Goal: Check status: Check status

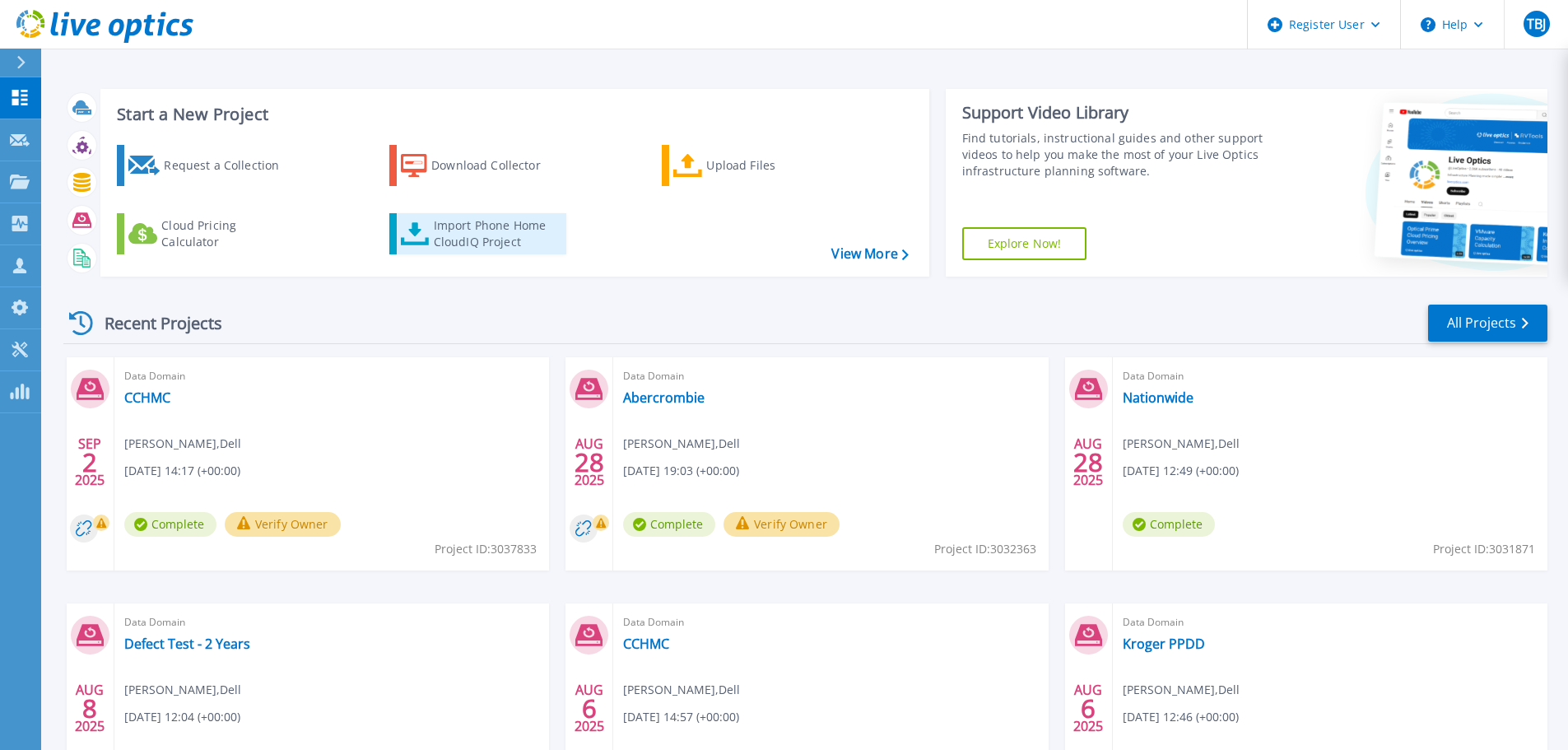
click at [442, 238] on div "Import Phone Home CloudIQ Project" at bounding box center [498, 233] width 129 height 33
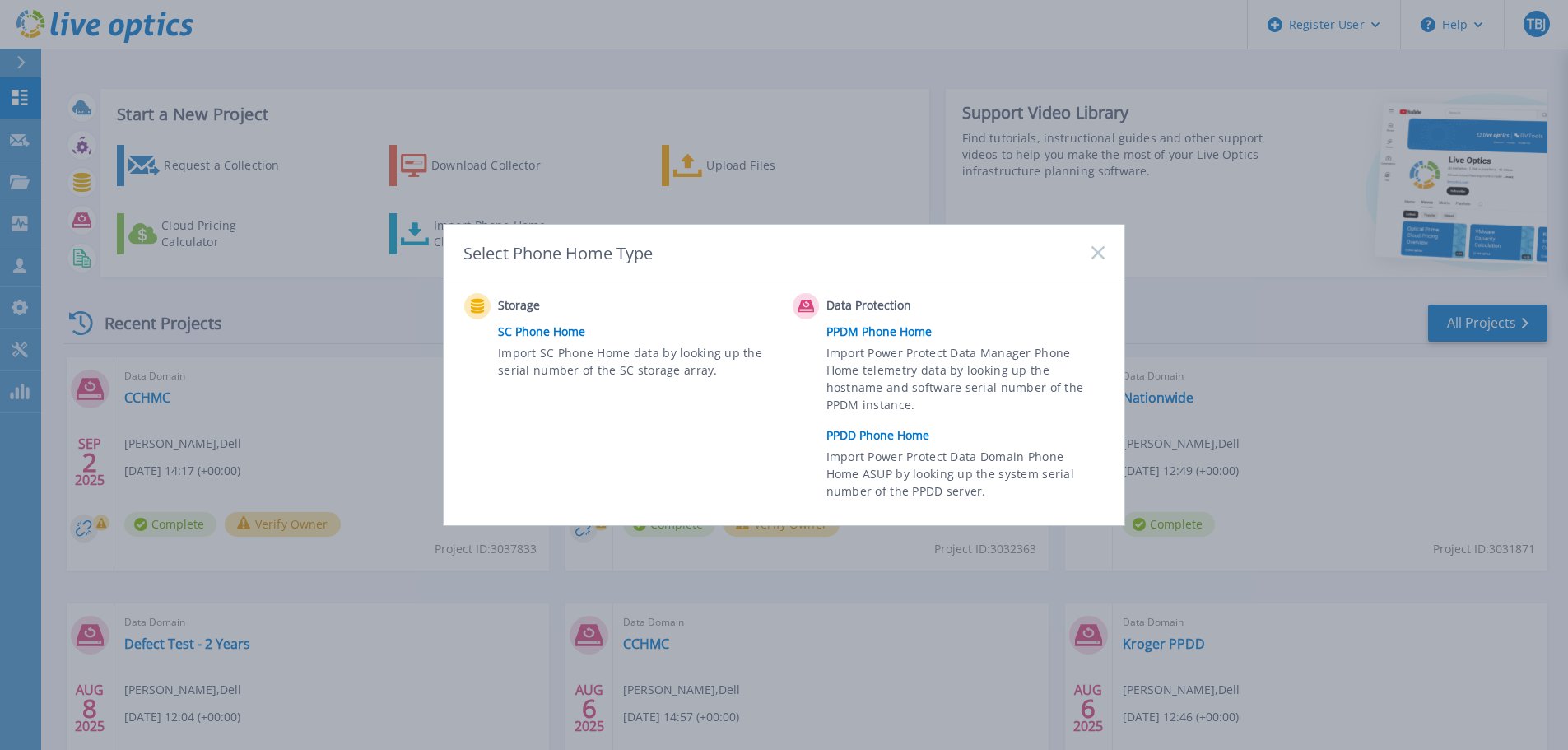
click at [899, 438] on link "PPDD Phone Home" at bounding box center [970, 436] width 286 height 25
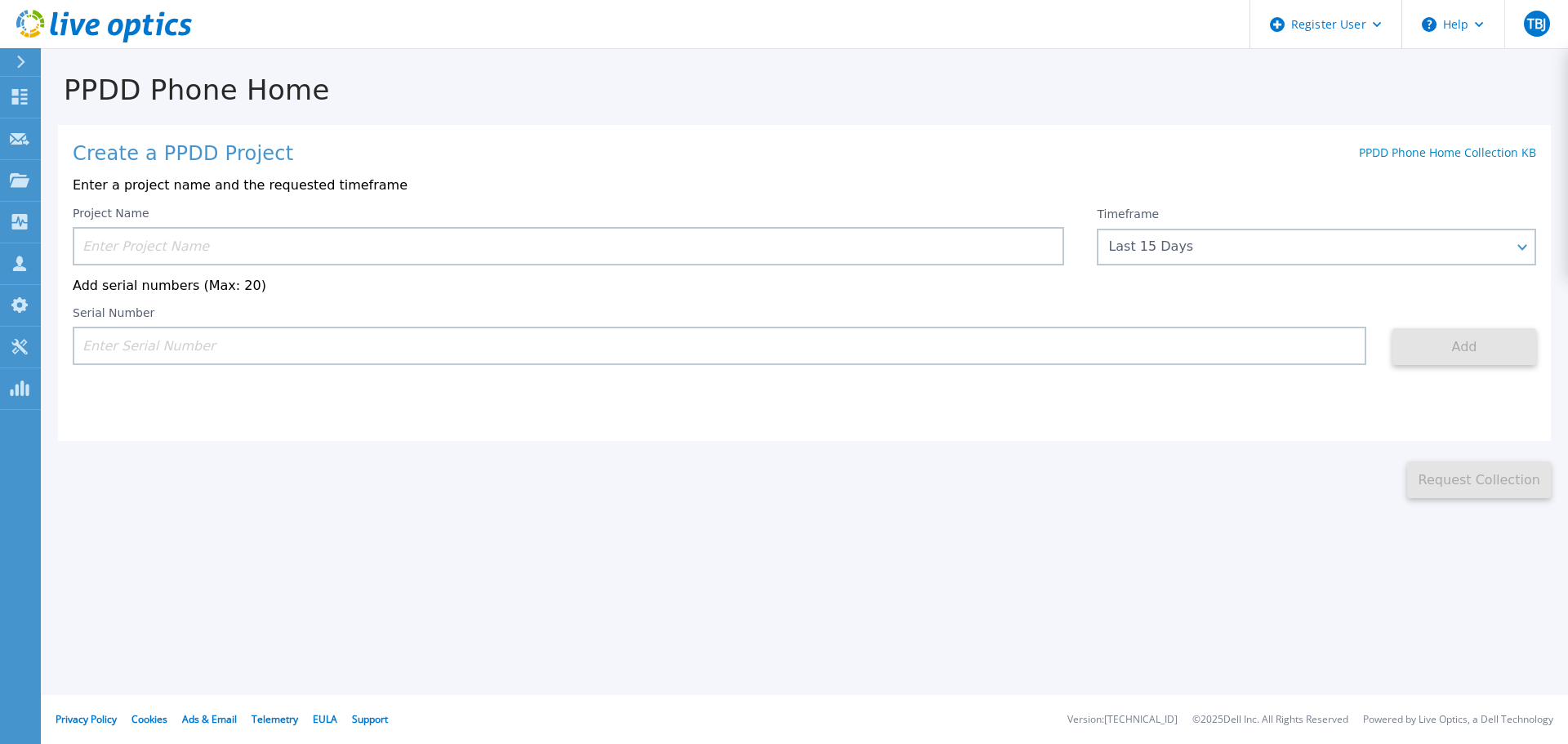
click at [174, 245] on input at bounding box center [567, 246] width 991 height 39
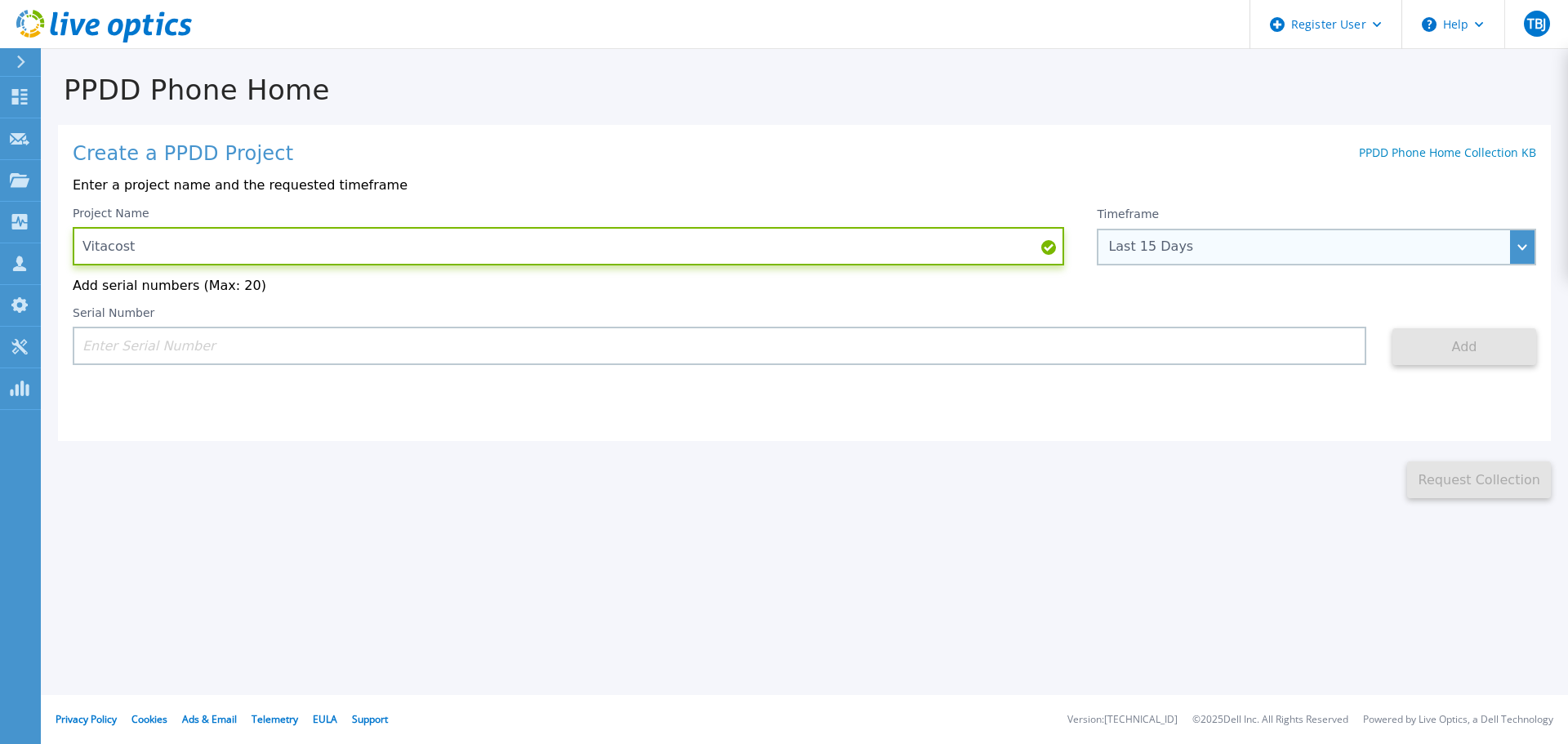
type input "Vitacost"
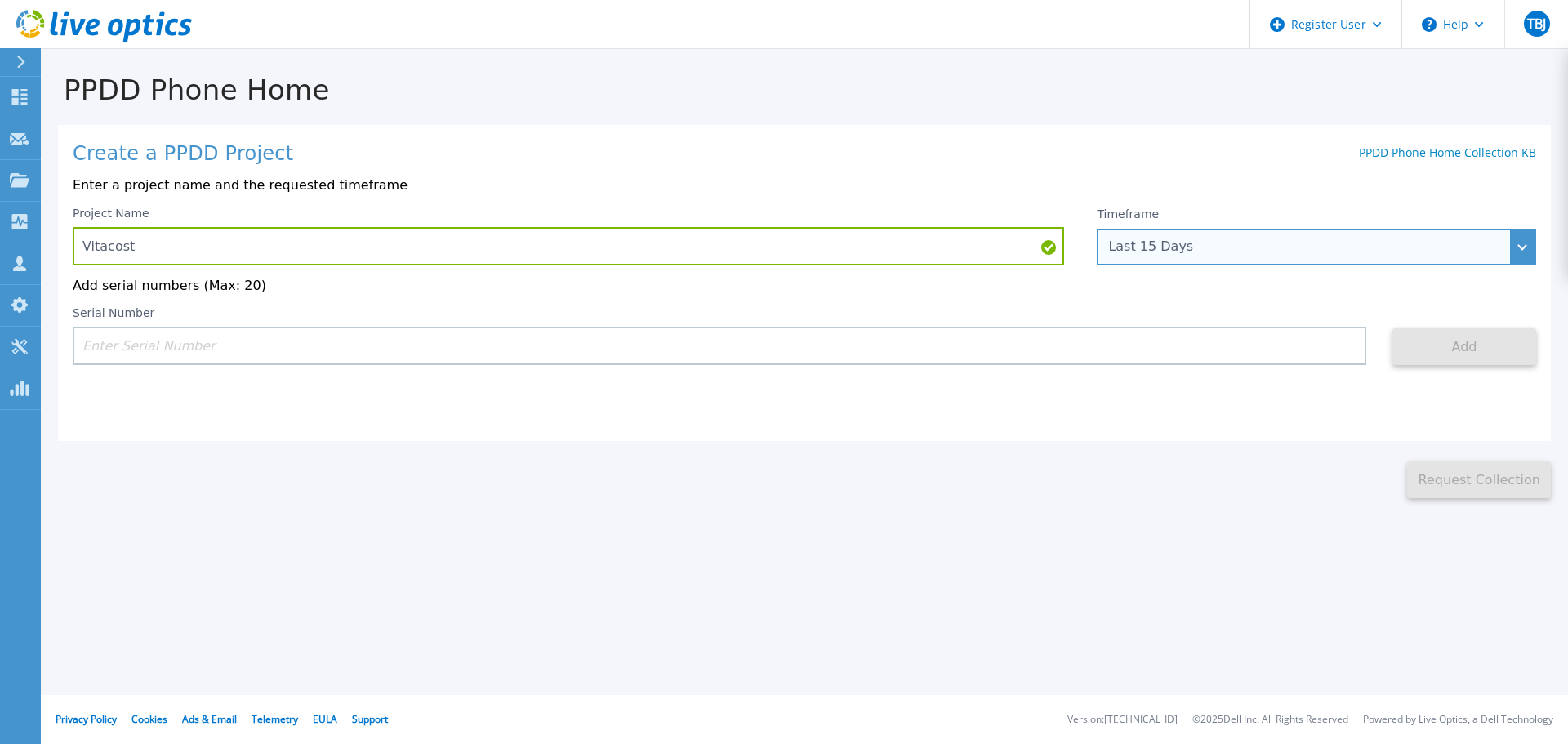
click at [1294, 259] on div "Last 15 Days" at bounding box center [1316, 246] width 440 height 37
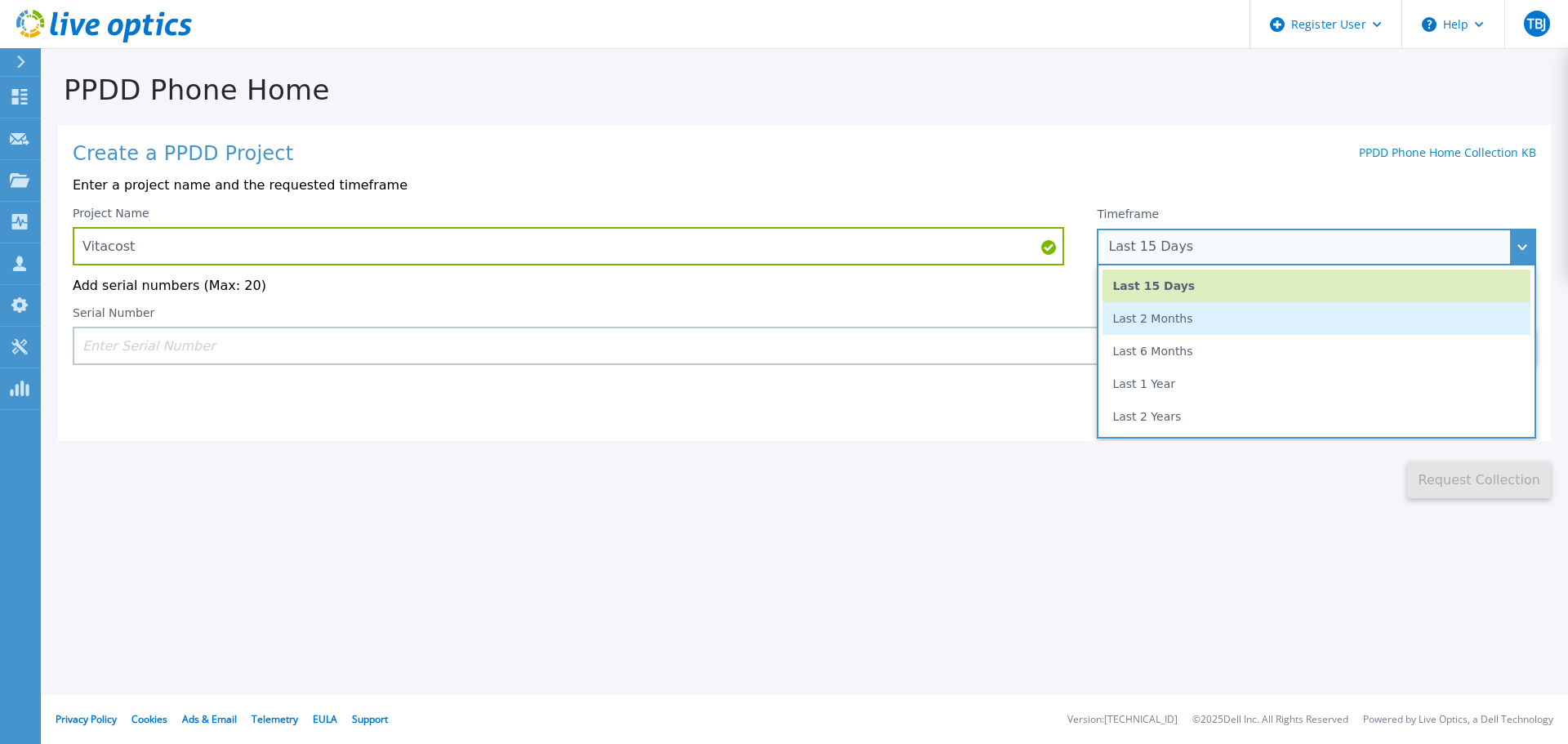
click at [1265, 315] on li "Last 2 Months" at bounding box center [1315, 318] width 427 height 33
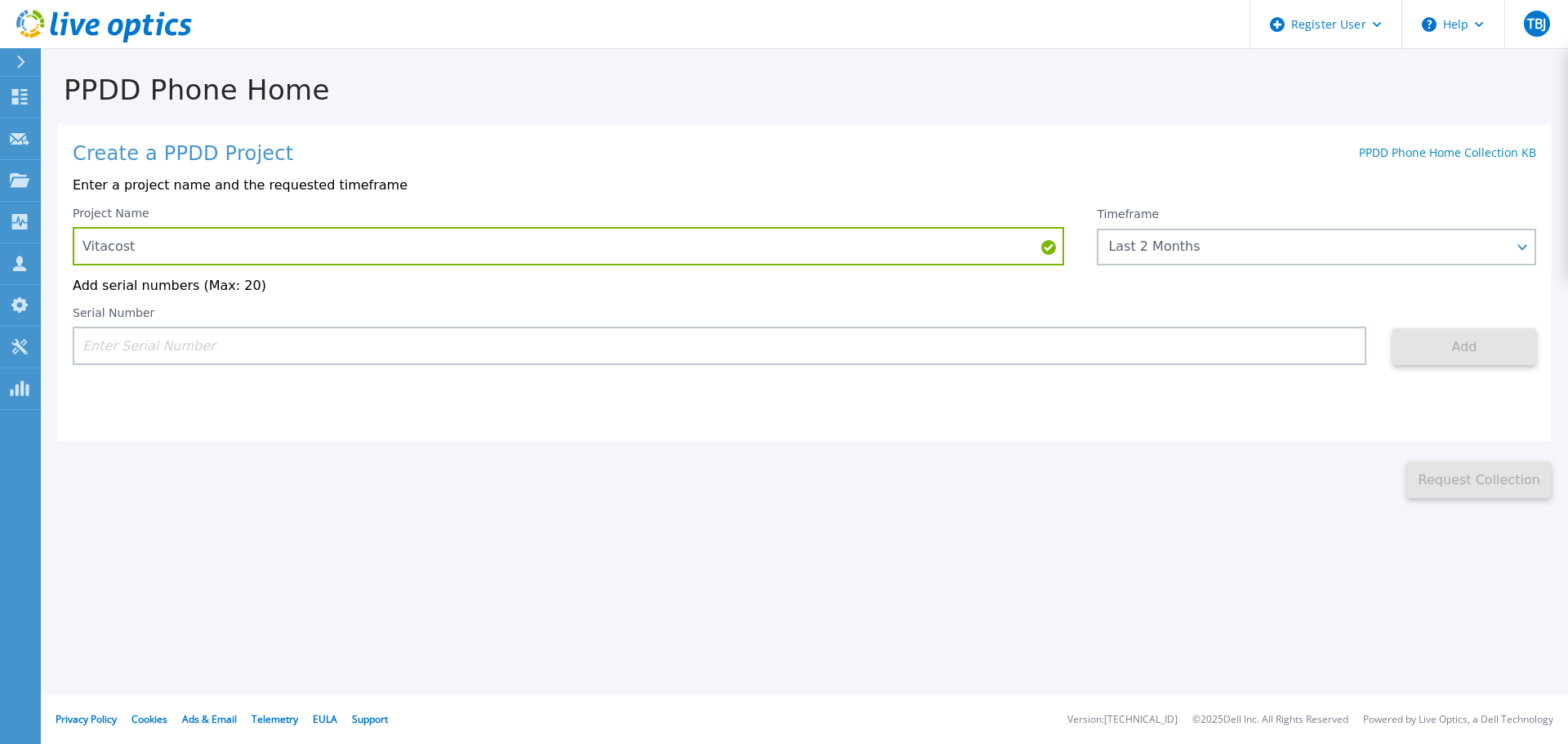
click at [1204, 348] on input at bounding box center [719, 346] width 1294 height 39
paste input "APM00194410658"
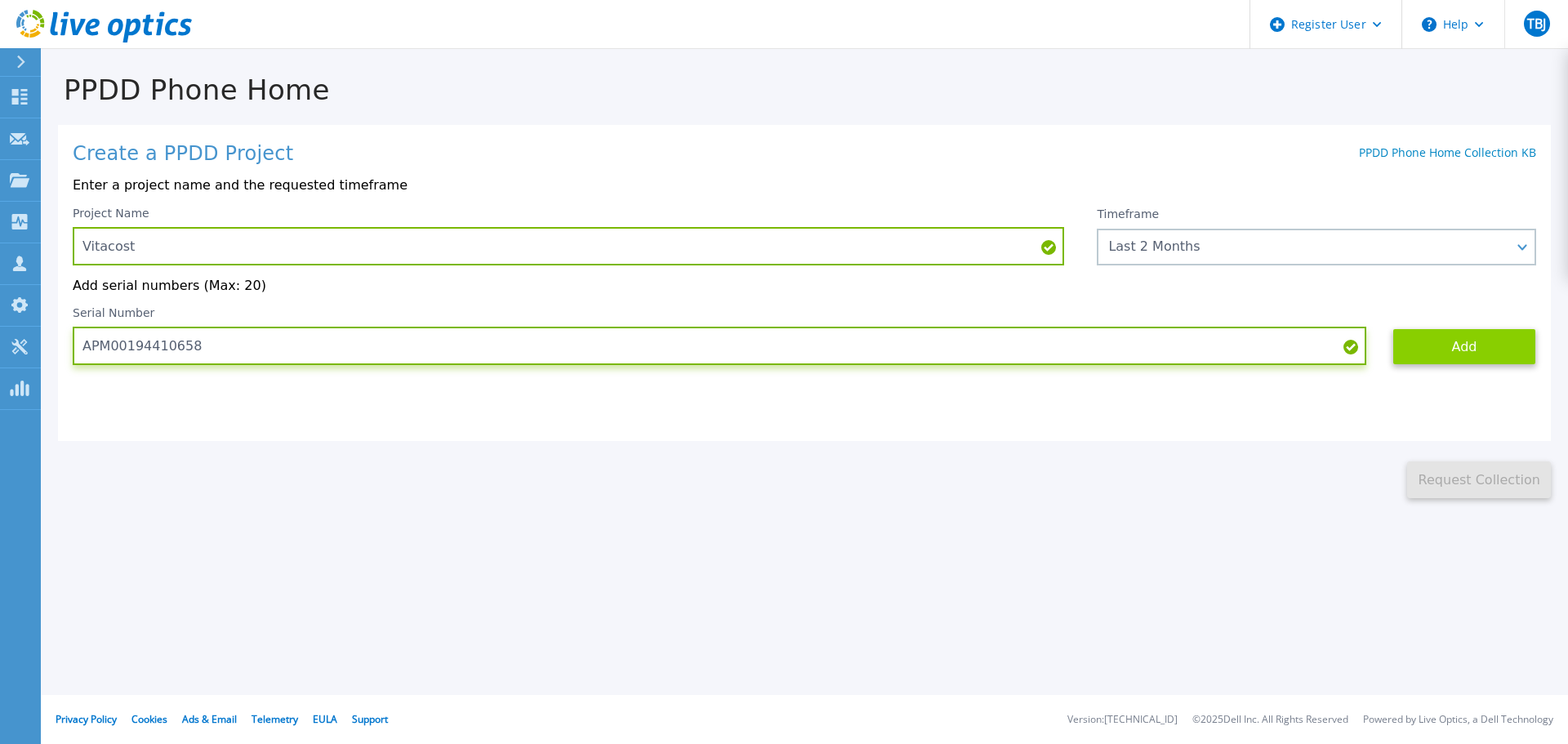
type input "APM00194410658"
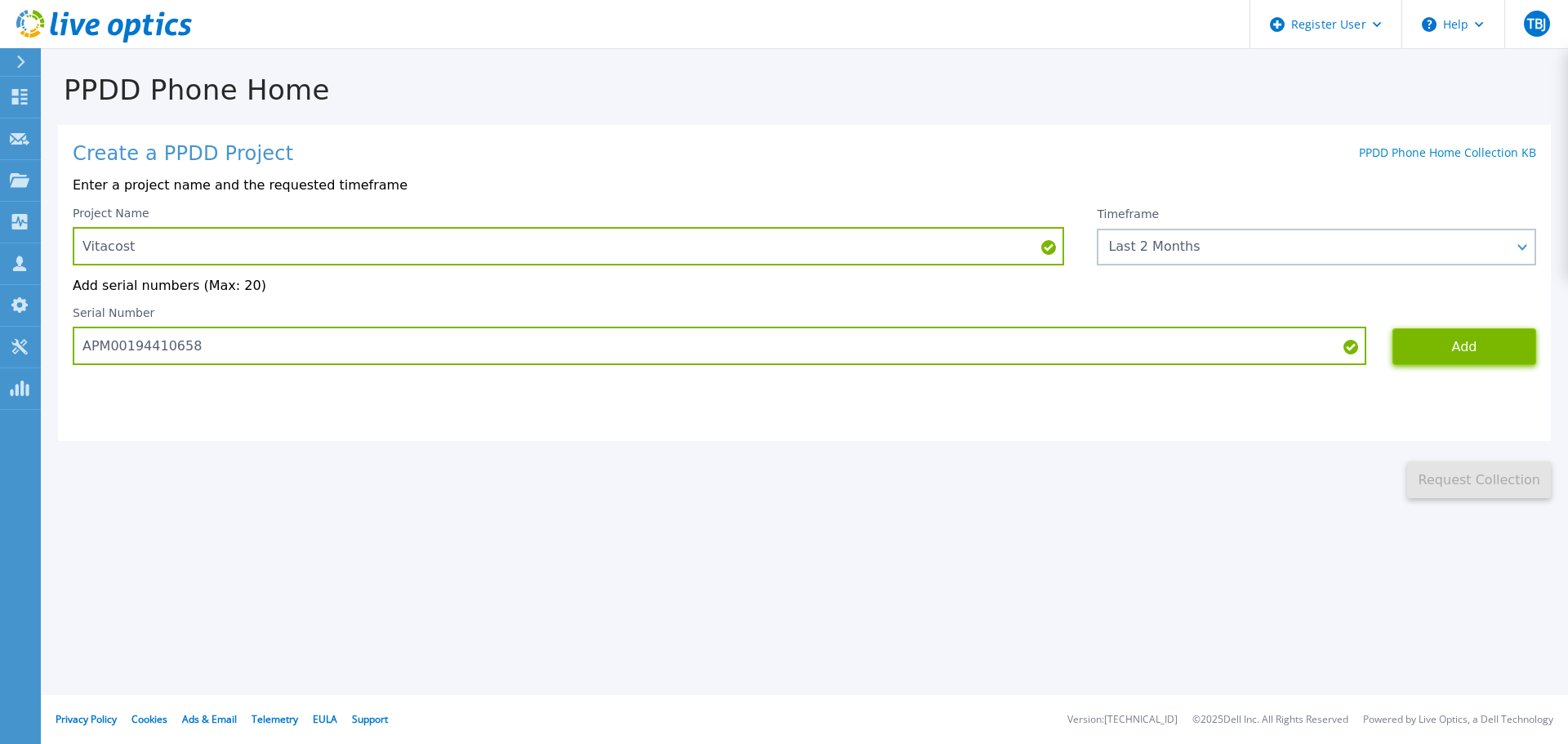
click at [1482, 352] on button "Add" at bounding box center [1464, 346] width 144 height 37
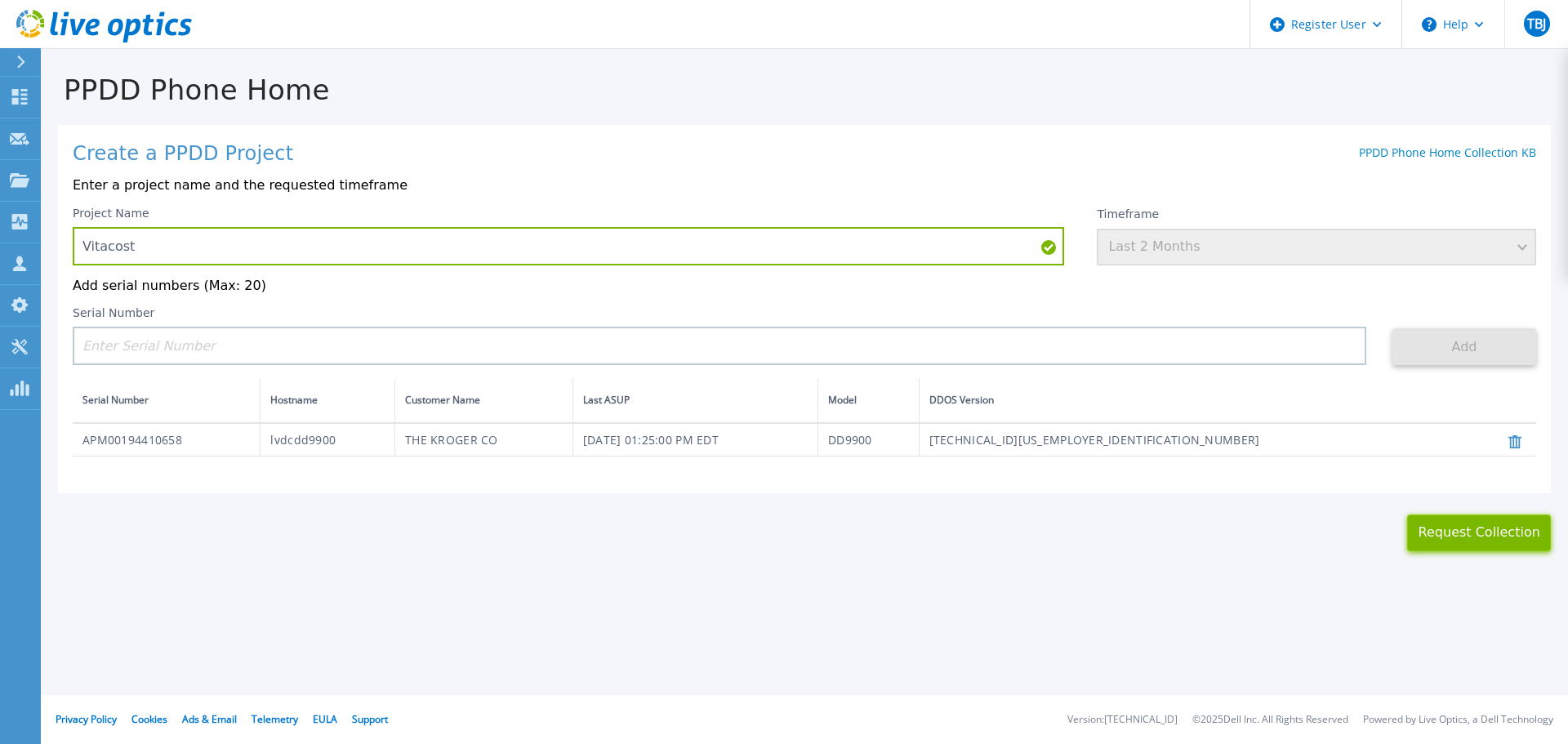
click at [1482, 544] on button "Request Collection" at bounding box center [1478, 533] width 144 height 37
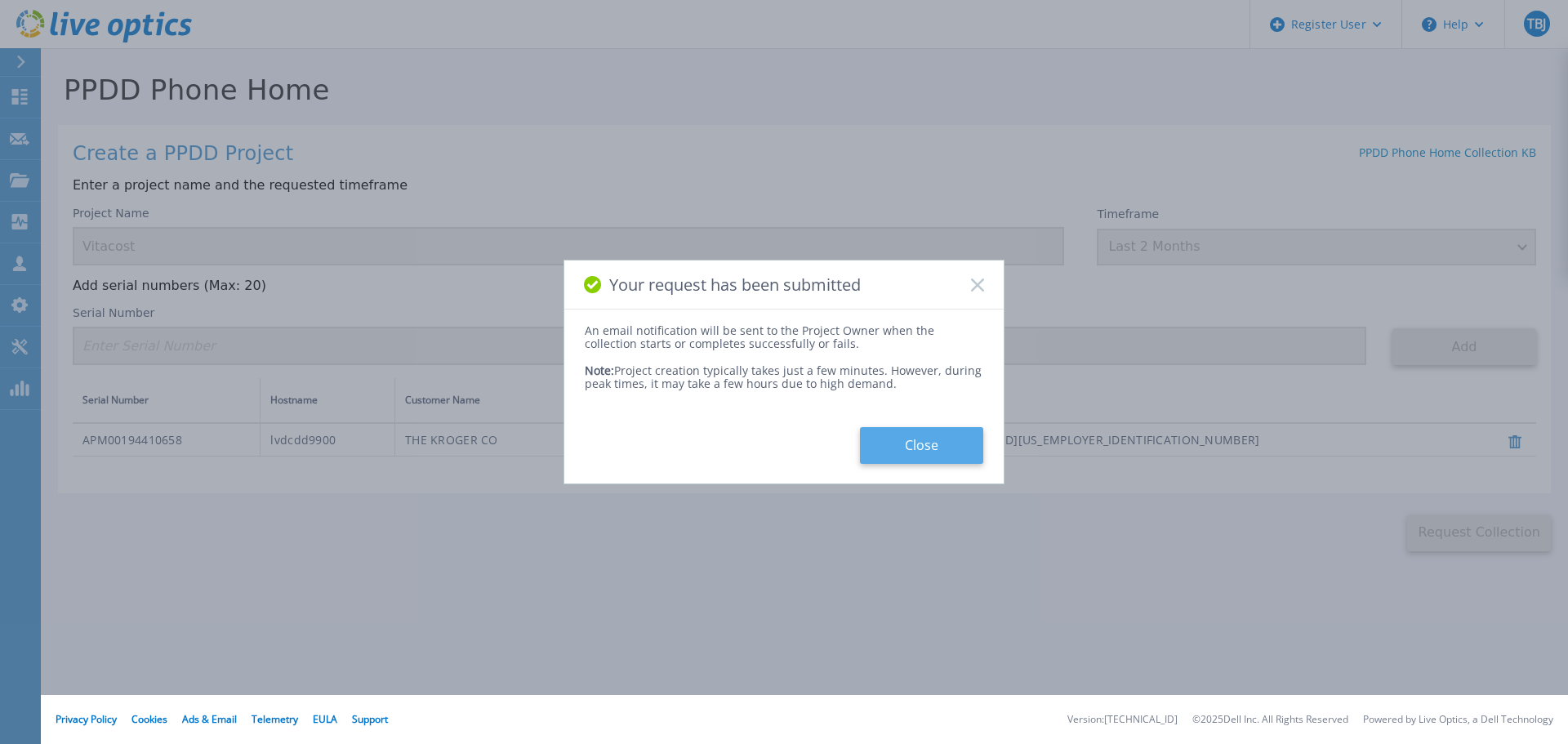
click at [922, 448] on button "Close" at bounding box center [921, 445] width 123 height 37
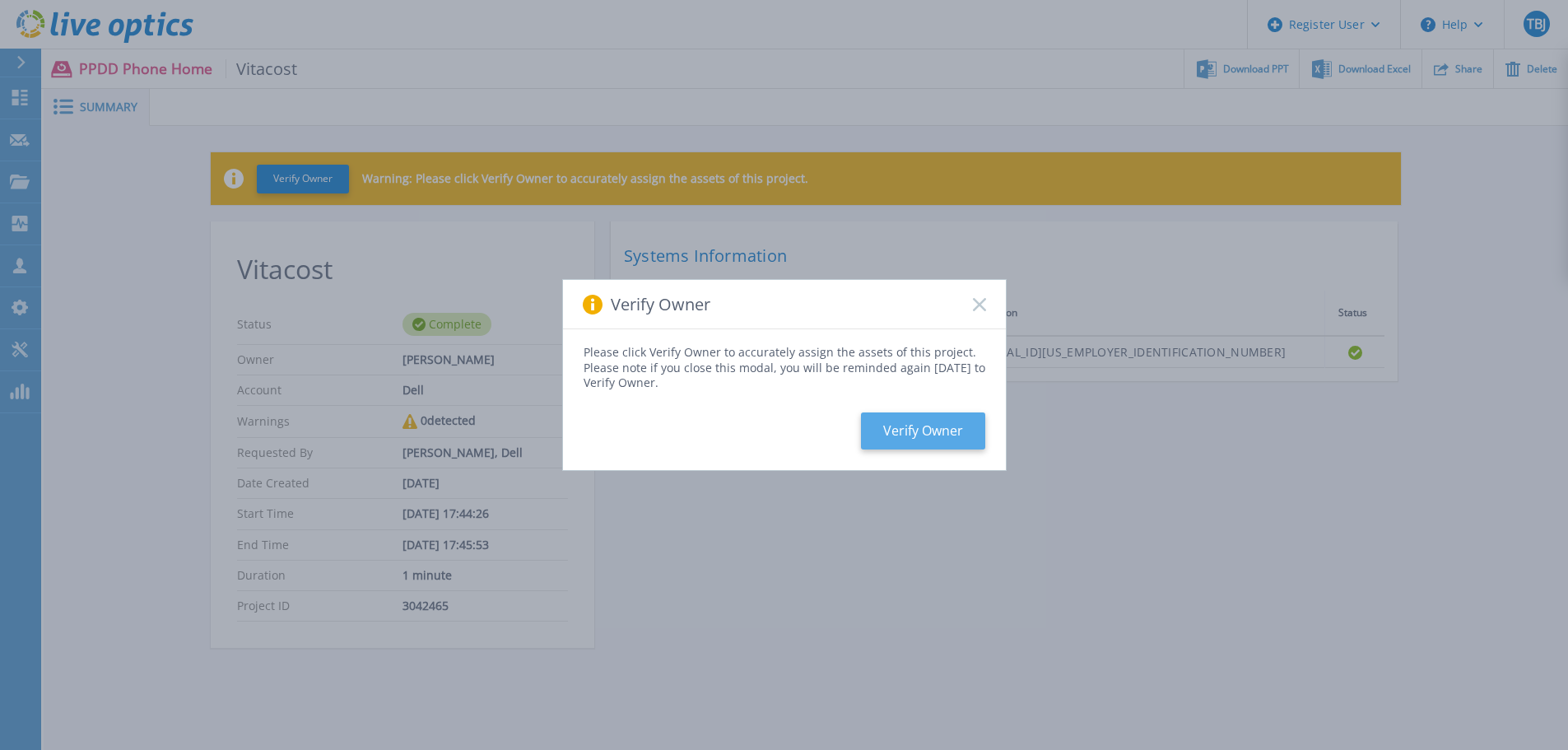
click at [909, 428] on button "Verify Owner" at bounding box center [922, 430] width 124 height 37
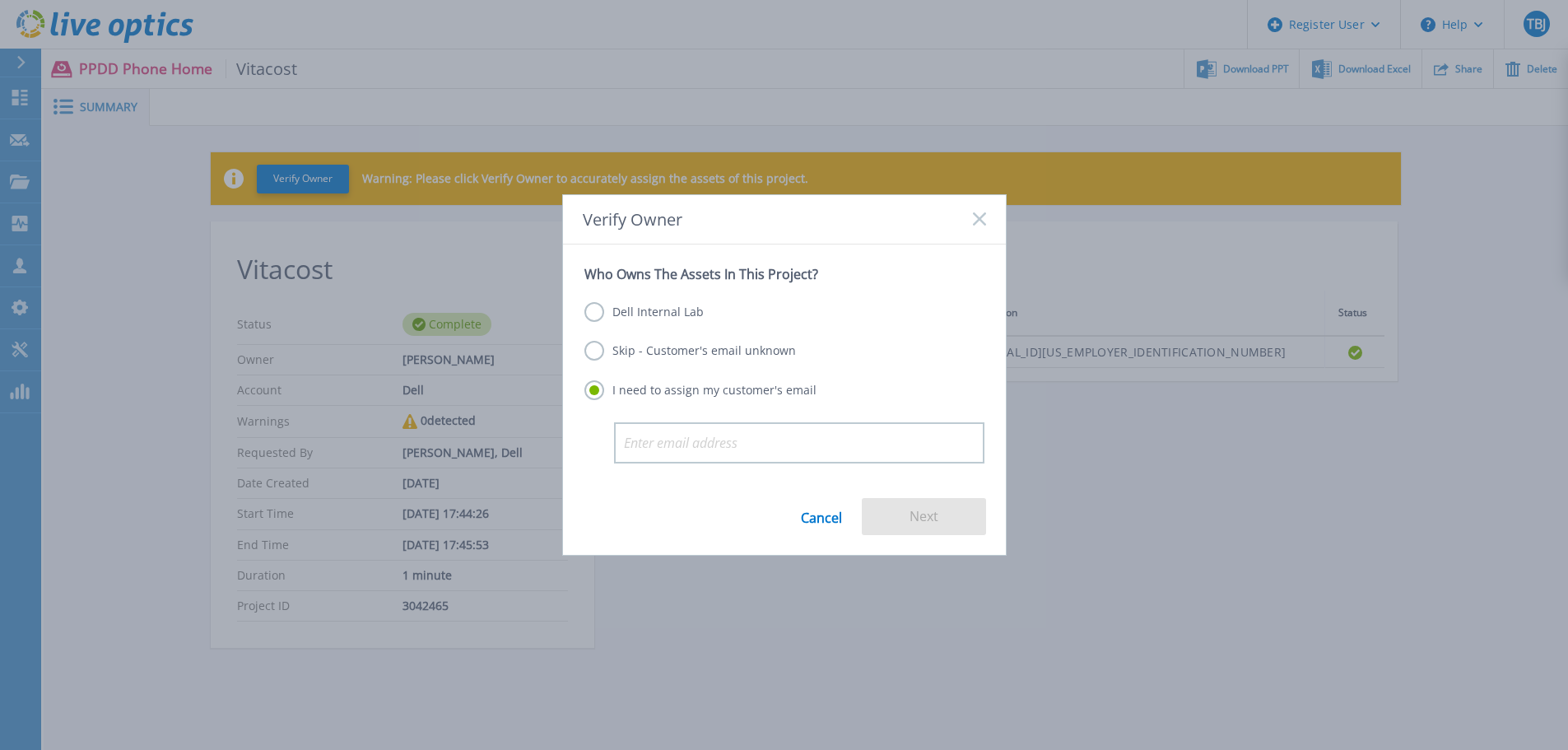
click at [690, 365] on div "Dell Internal Lab Skip - Customer's email unknown I need to assign my customer'…" at bounding box center [784, 352] width 400 height 140
click at [670, 318] on label "Dell Internal Lab" at bounding box center [644, 312] width 119 height 20
click at [0, 0] on input "Dell Internal Lab" at bounding box center [0, 0] width 0 height 0
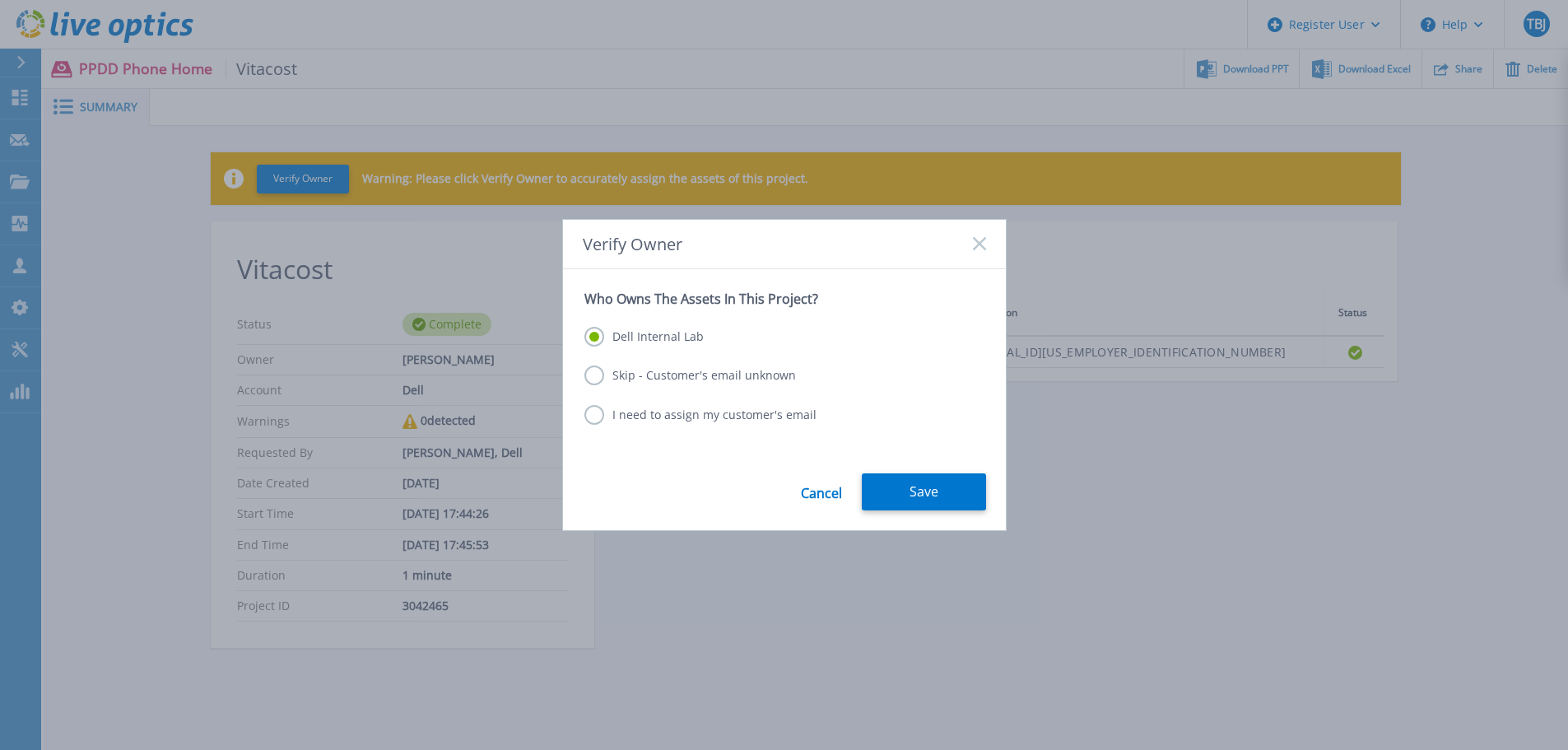
click at [649, 374] on label "Skip - Customer's email unknown" at bounding box center [689, 375] width 211 height 20
click at [0, 0] on input "Skip - Customer's email unknown" at bounding box center [0, 0] width 0 height 0
click at [904, 487] on button "Next" at bounding box center [923, 491] width 124 height 37
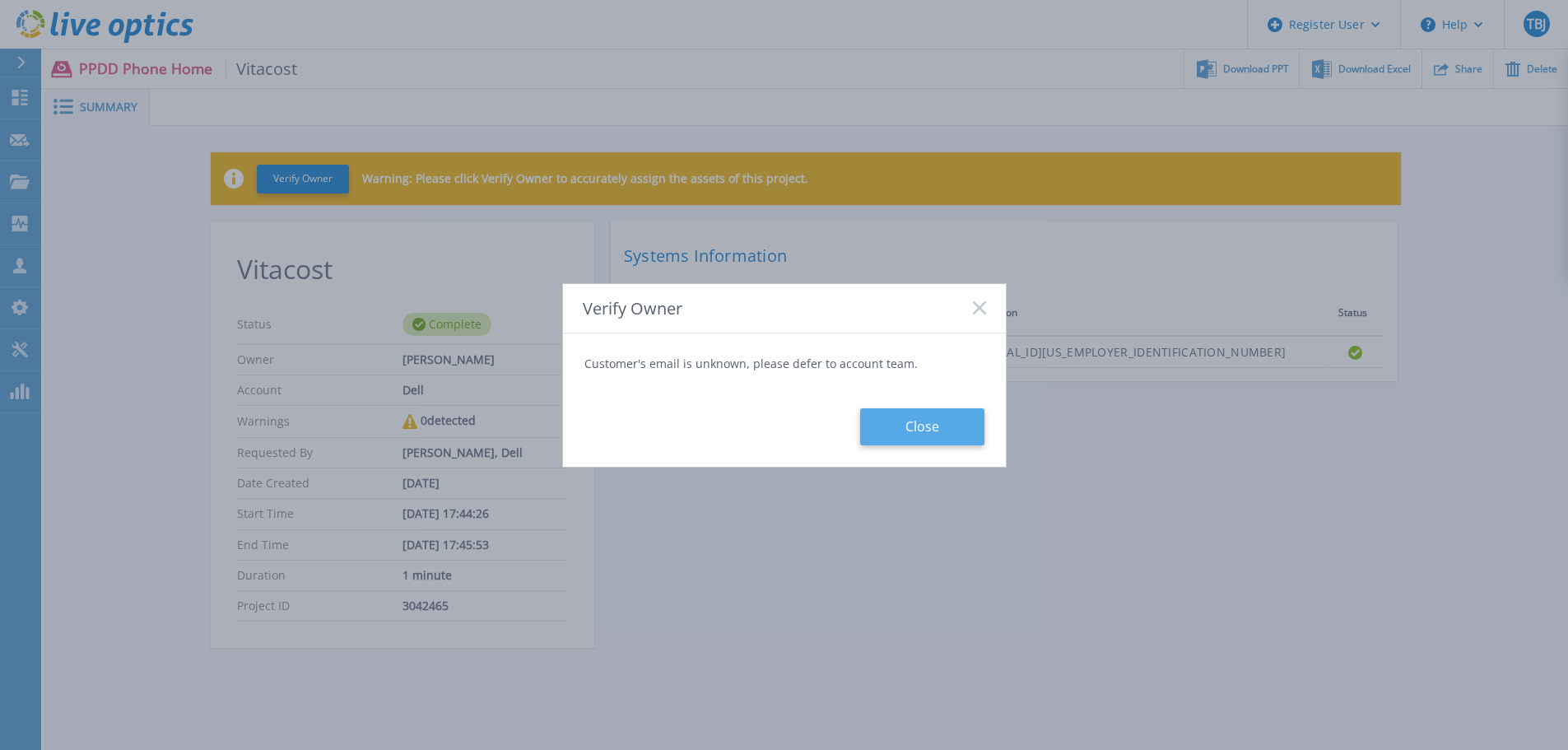
click at [953, 428] on button "Close" at bounding box center [921, 426] width 124 height 37
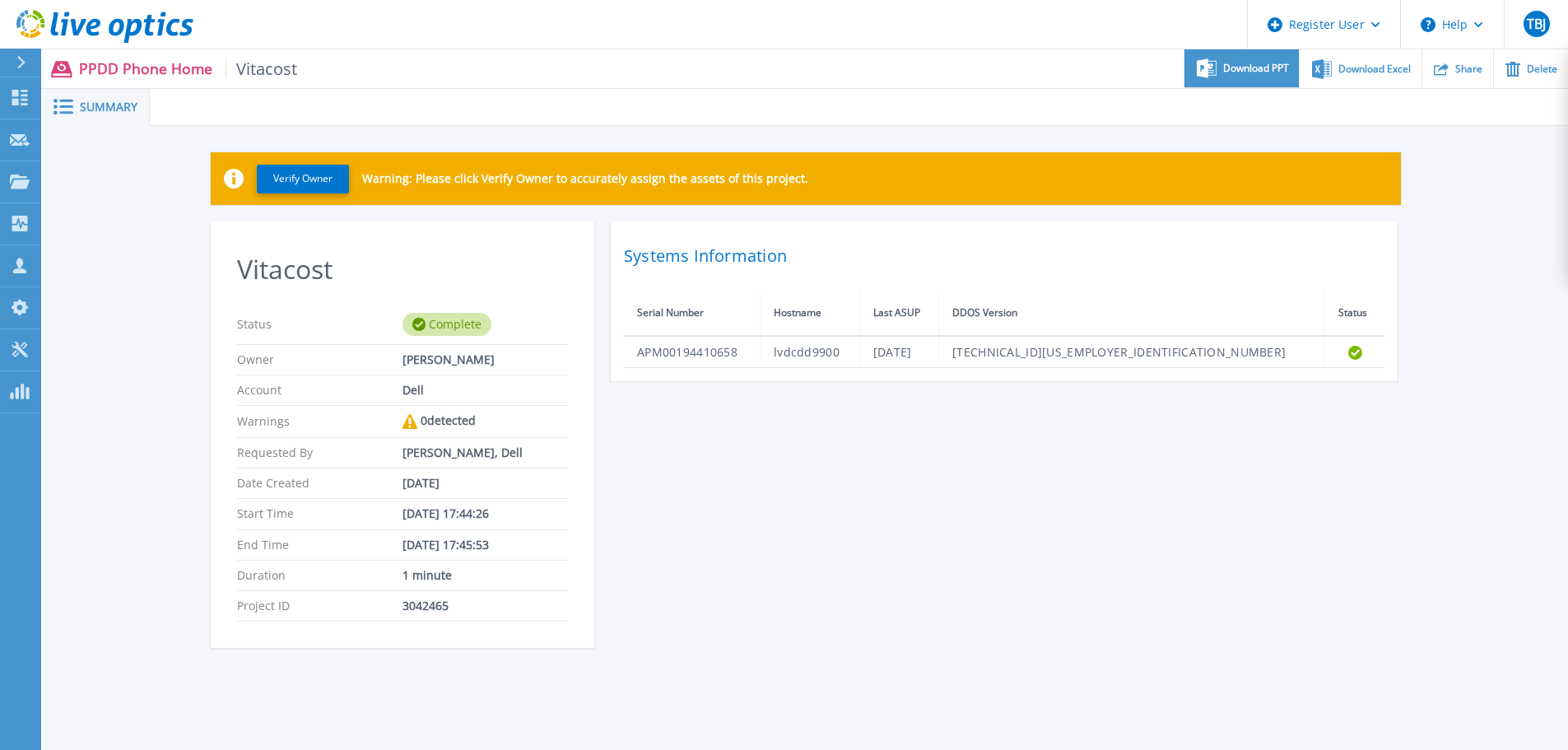
click at [1248, 71] on span "Download PPT" at bounding box center [1256, 68] width 66 height 9
